Goal: Transaction & Acquisition: Purchase product/service

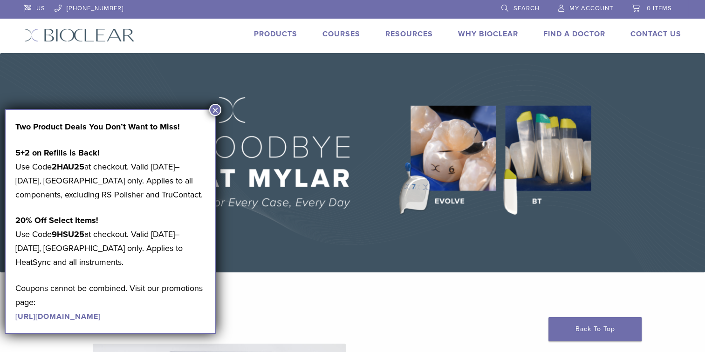
click at [101, 317] on link "https://pages.bioclearmatrix.com/Bioclear-Product-Promotion-Page" at bounding box center [57, 316] width 85 height 9
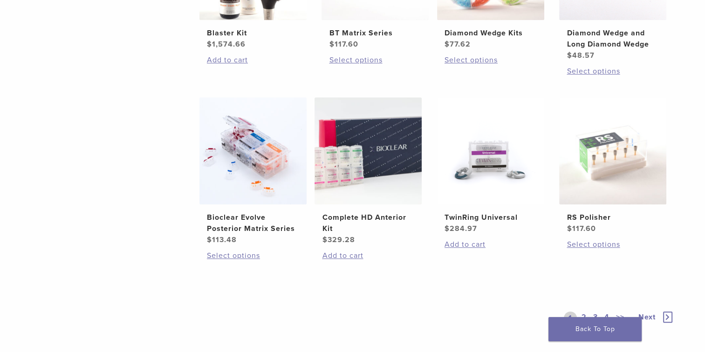
scroll to position [745, 0]
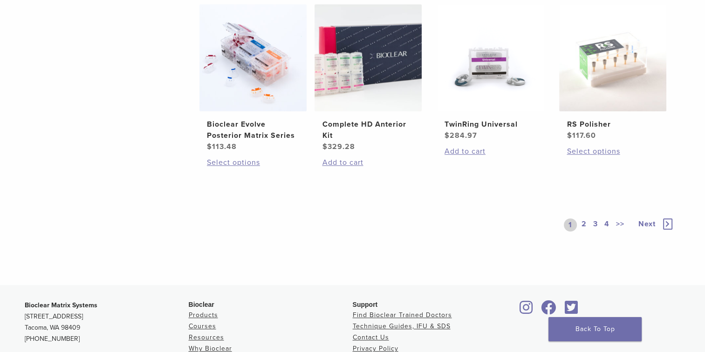
click at [586, 224] on link "2" at bounding box center [583, 224] width 9 height 13
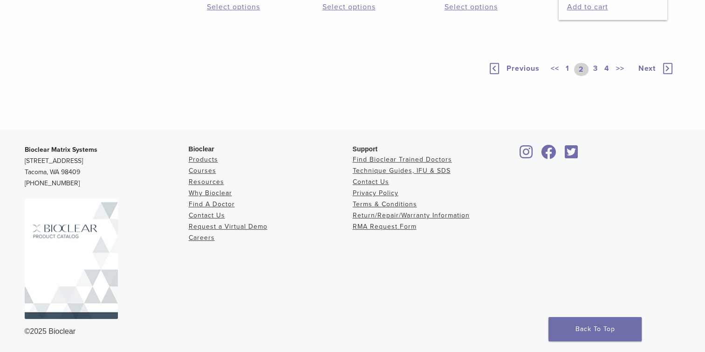
scroll to position [792, 0]
click at [597, 76] on link "3" at bounding box center [595, 69] width 8 height 13
click at [607, 76] on link "4" at bounding box center [606, 69] width 9 height 13
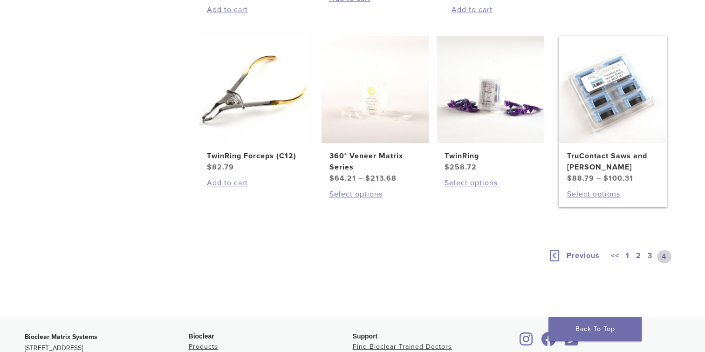
click at [600, 112] on img at bounding box center [612, 89] width 107 height 107
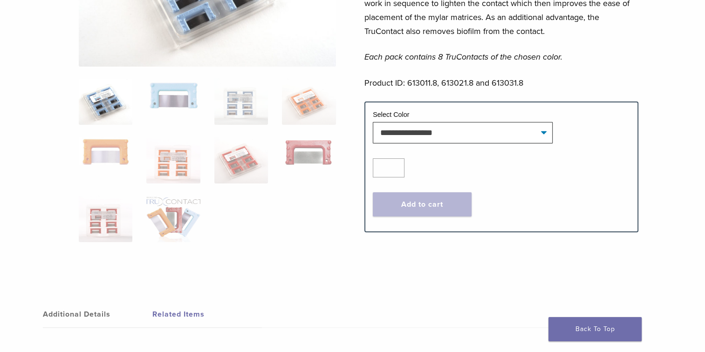
scroll to position [140, 0]
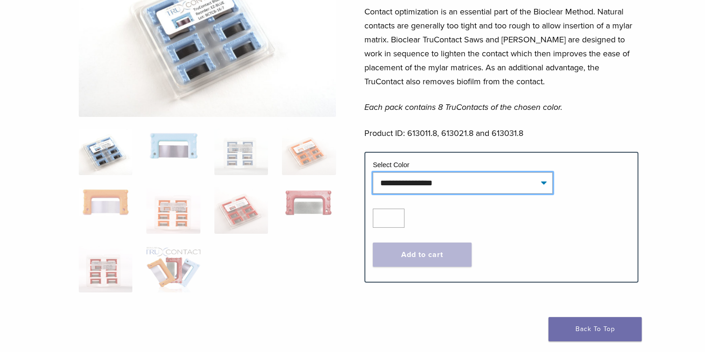
click at [540, 183] on select "**********" at bounding box center [463, 182] width 180 height 21
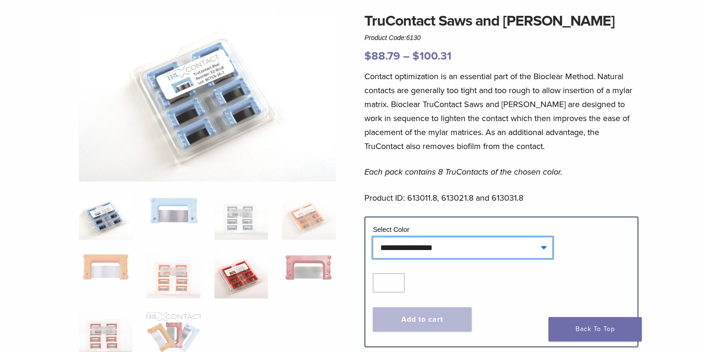
scroll to position [186, 0]
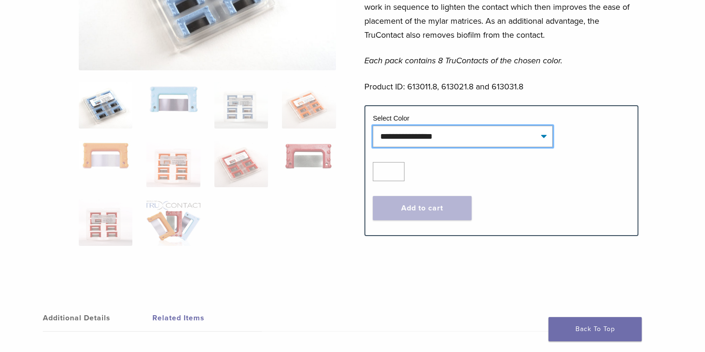
click at [540, 136] on select "**********" at bounding box center [463, 136] width 180 height 21
click at [118, 109] on img at bounding box center [106, 105] width 54 height 47
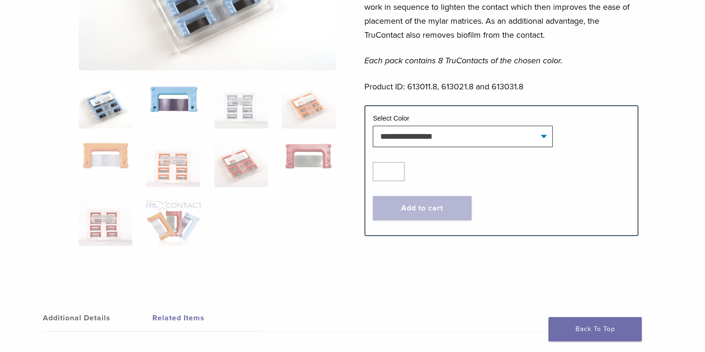
click at [181, 114] on img at bounding box center [173, 98] width 54 height 33
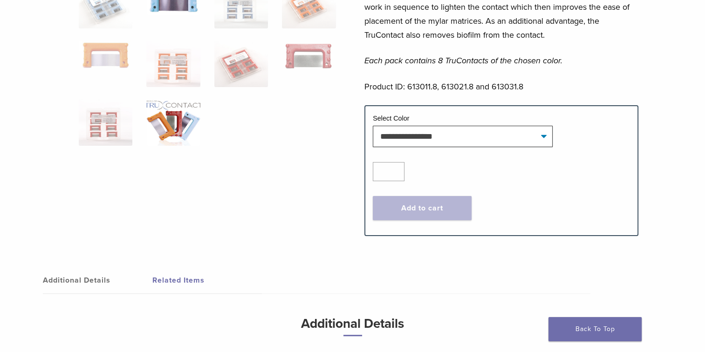
click at [183, 118] on img at bounding box center [173, 122] width 54 height 47
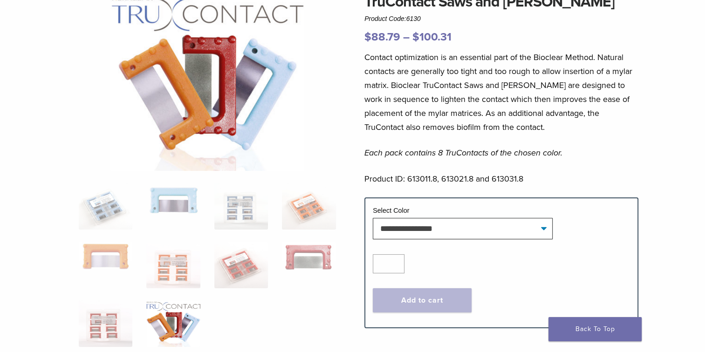
scroll to position [140, 0]
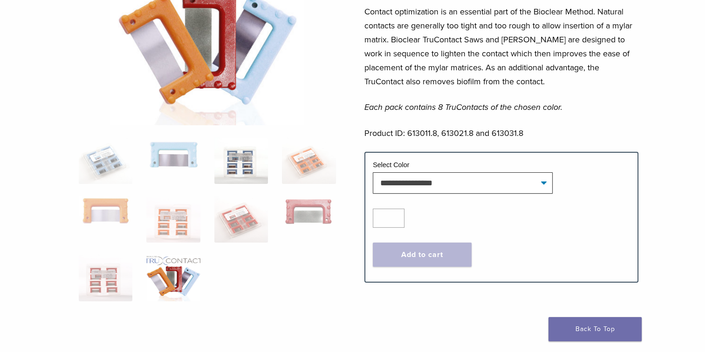
click at [241, 163] on img at bounding box center [241, 160] width 54 height 47
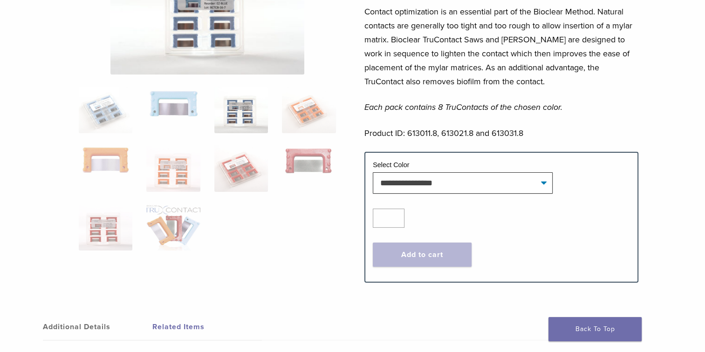
click at [241, 163] on ol at bounding box center [207, 175] width 271 height 176
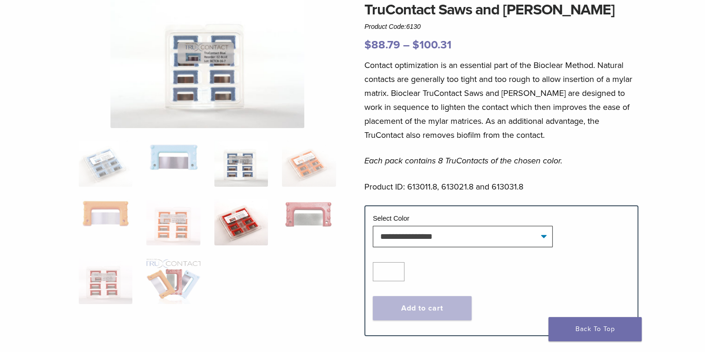
scroll to position [0, 0]
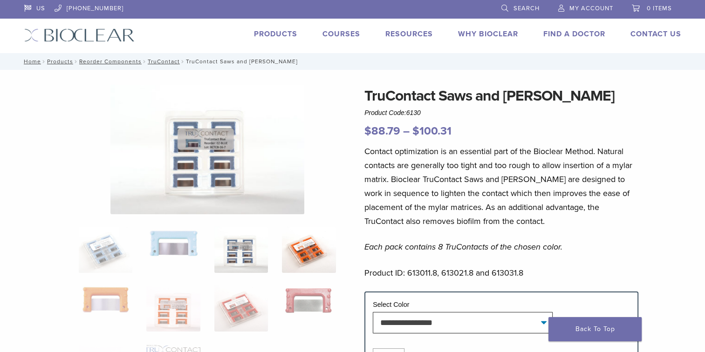
click at [322, 251] on img at bounding box center [309, 249] width 54 height 47
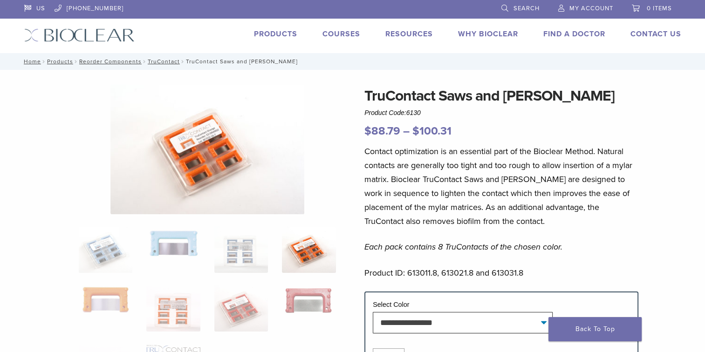
click at [322, 251] on img at bounding box center [309, 249] width 54 height 47
click at [241, 243] on img at bounding box center [241, 249] width 54 height 47
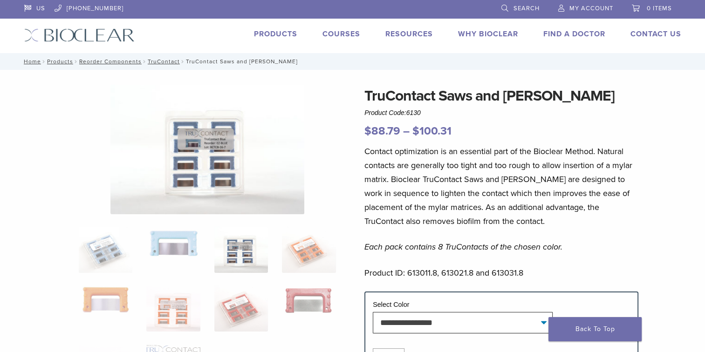
click at [241, 243] on img at bounding box center [241, 249] width 54 height 47
click at [304, 247] on img at bounding box center [309, 249] width 54 height 47
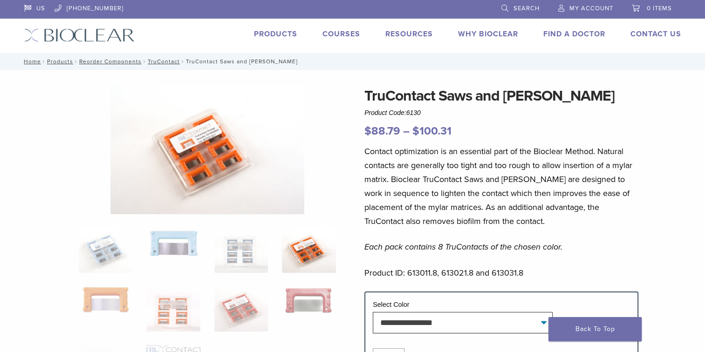
click at [304, 247] on img at bounding box center [309, 249] width 54 height 47
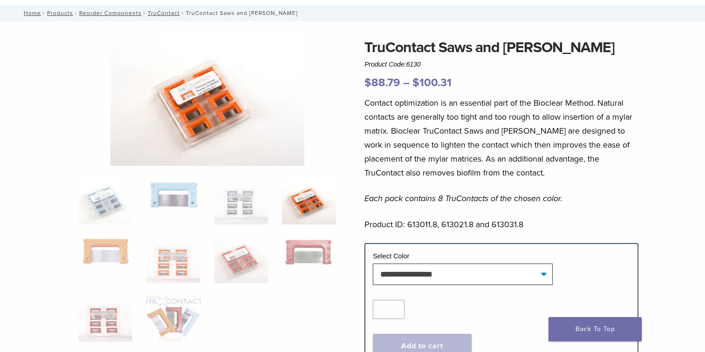
scroll to position [47, 0]
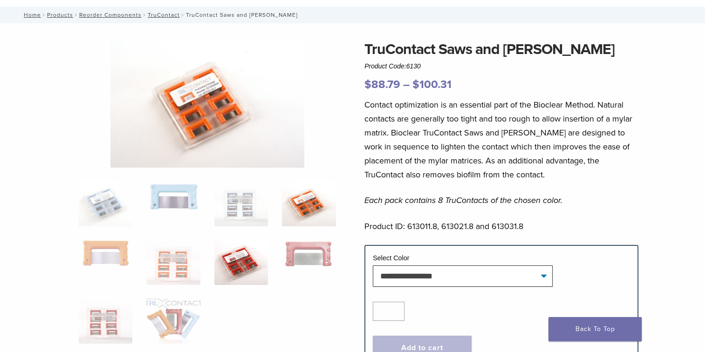
click at [251, 270] on img at bounding box center [241, 261] width 54 height 47
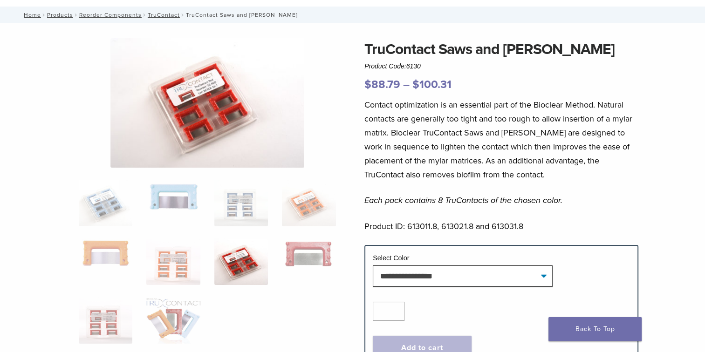
click at [251, 270] on img at bounding box center [241, 261] width 54 height 47
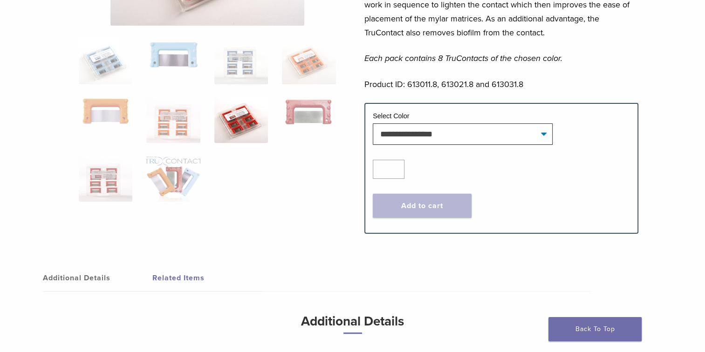
scroll to position [65, 0]
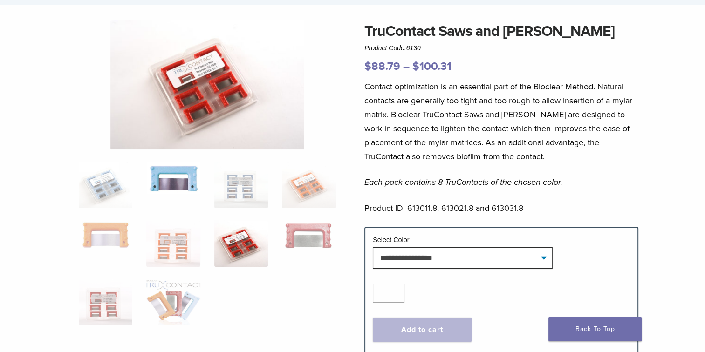
click at [178, 193] on img at bounding box center [173, 178] width 54 height 33
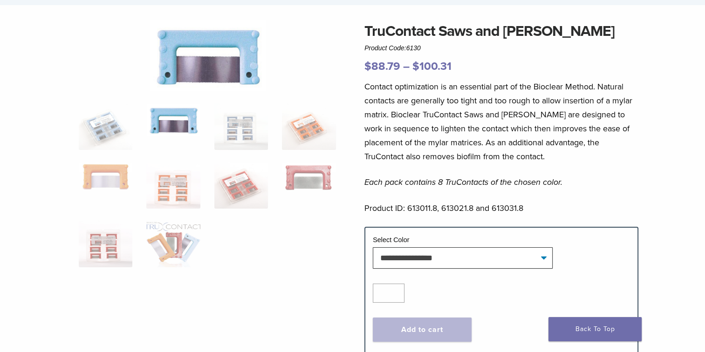
click at [178, 193] on ol at bounding box center [207, 191] width 271 height 176
drag, startPoint x: 178, startPoint y: 193, endPoint x: 115, endPoint y: 185, distance: 64.3
click at [115, 185] on img at bounding box center [106, 176] width 54 height 29
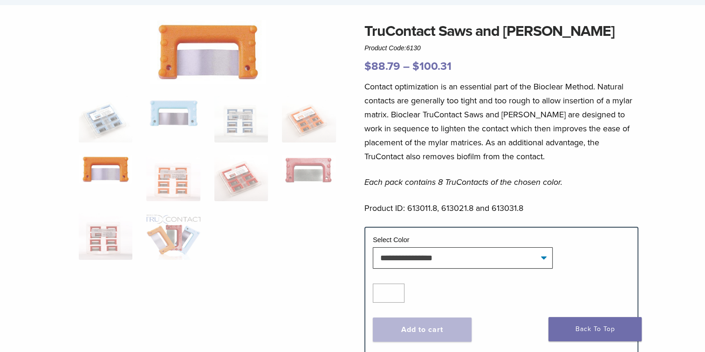
click at [115, 185] on li at bounding box center [106, 178] width 54 height 47
click at [168, 116] on img at bounding box center [173, 112] width 54 height 33
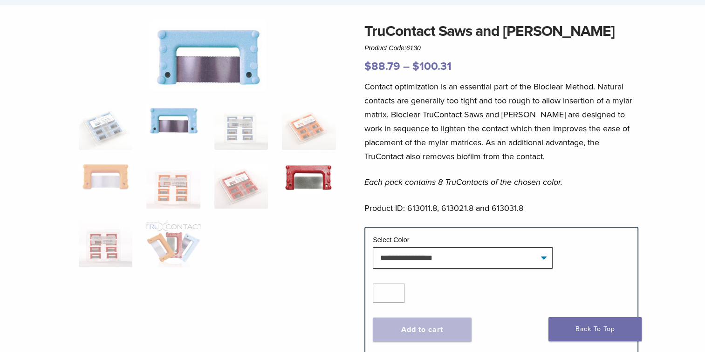
click at [296, 182] on img at bounding box center [309, 177] width 54 height 31
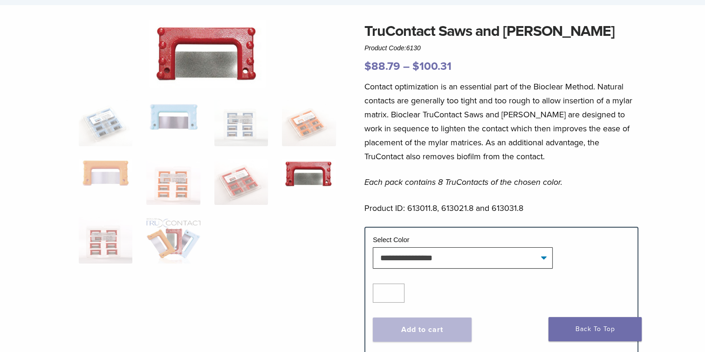
click at [296, 182] on img at bounding box center [309, 173] width 54 height 31
click at [547, 261] on select "**********" at bounding box center [463, 257] width 180 height 21
click at [373, 247] on select "**********" at bounding box center [463, 257] width 180 height 21
select select "******"
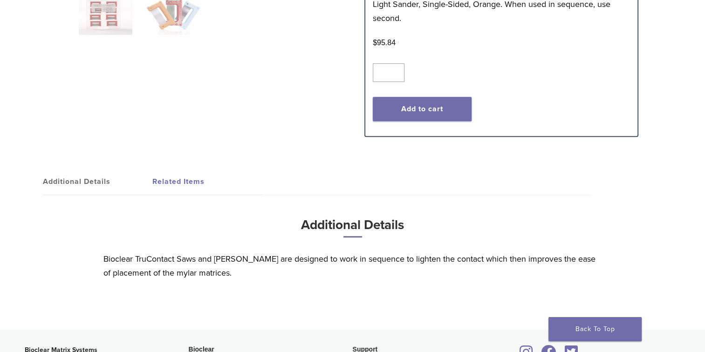
scroll to position [391, 0]
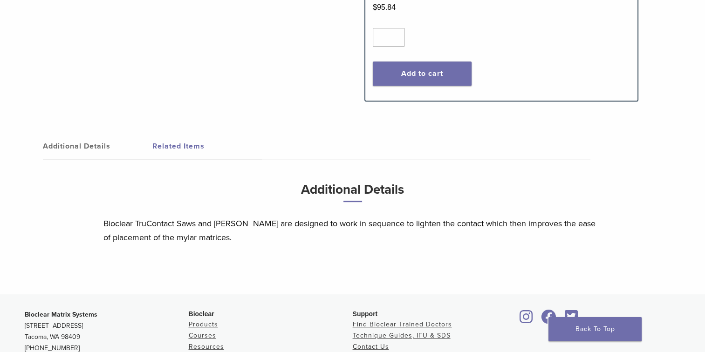
click at [174, 147] on link "Related Items" at bounding box center [206, 146] width 109 height 26
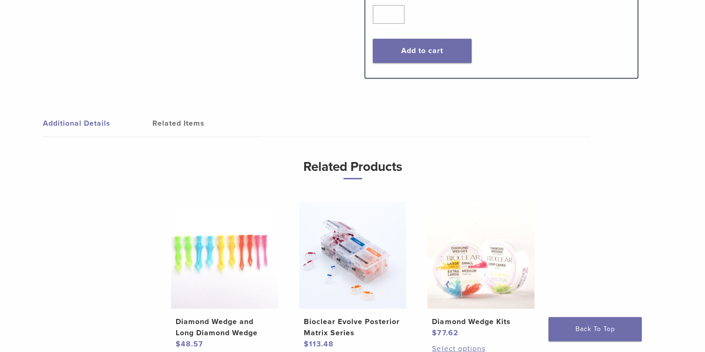
scroll to position [344, 0]
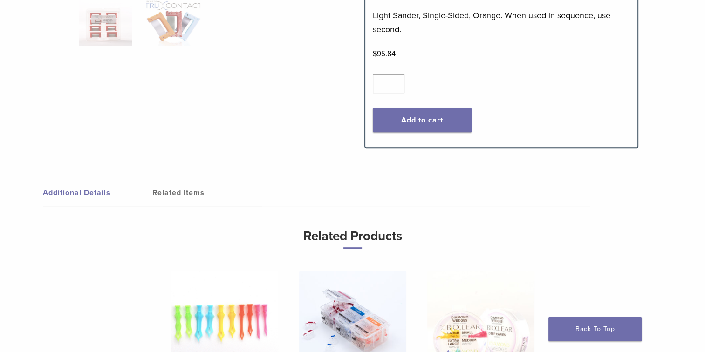
click at [84, 195] on link "Additional Details" at bounding box center [97, 193] width 109 height 26
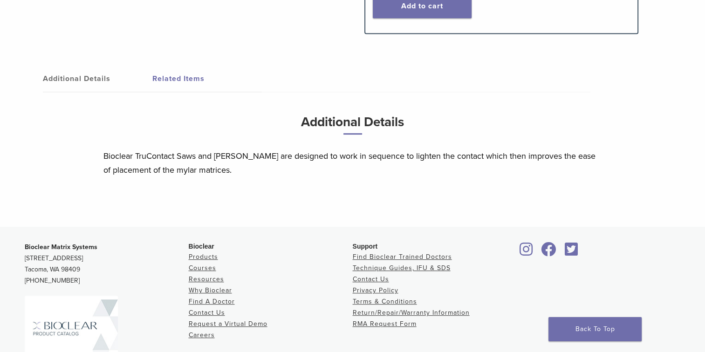
scroll to position [461, 0]
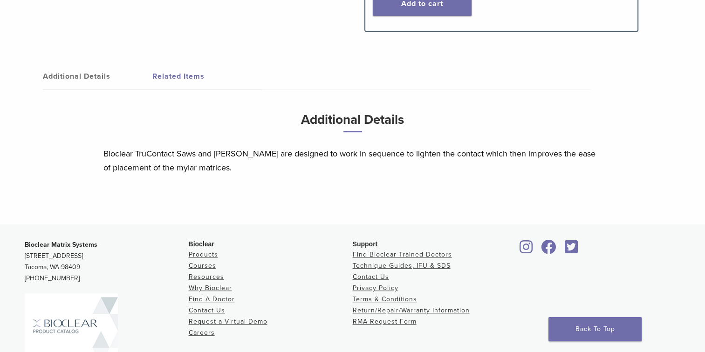
click at [187, 75] on link "Related Items" at bounding box center [206, 76] width 109 height 26
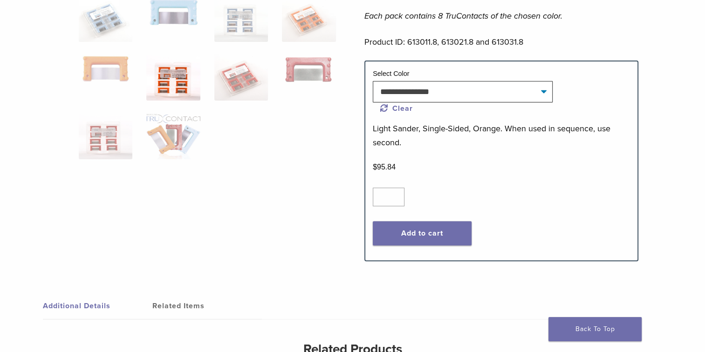
scroll to position [228, 0]
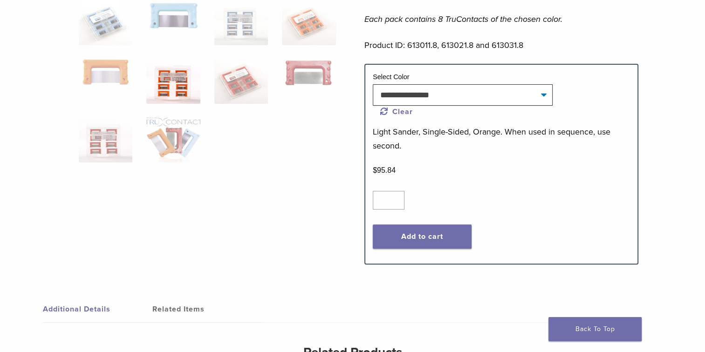
click at [102, 309] on link "Additional Details" at bounding box center [97, 309] width 109 height 26
click at [102, 305] on link "Additional Details" at bounding box center [97, 309] width 109 height 26
